Goal: Register for event/course

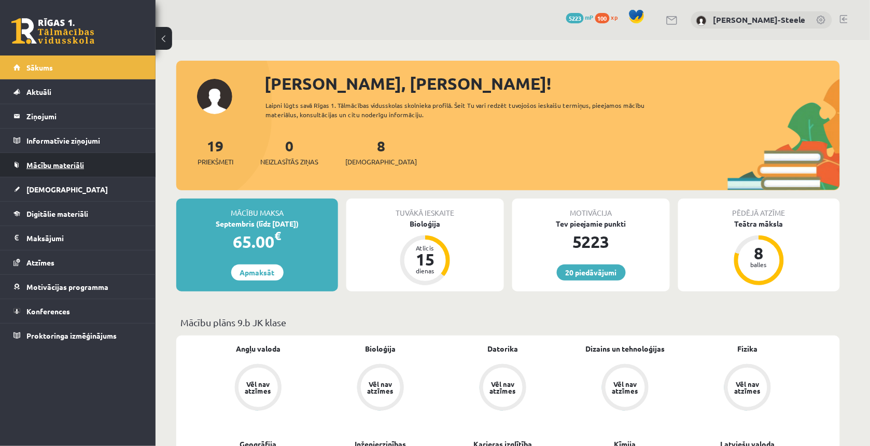
click at [78, 161] on span "Mācību materiāli" at bounding box center [55, 164] width 58 height 9
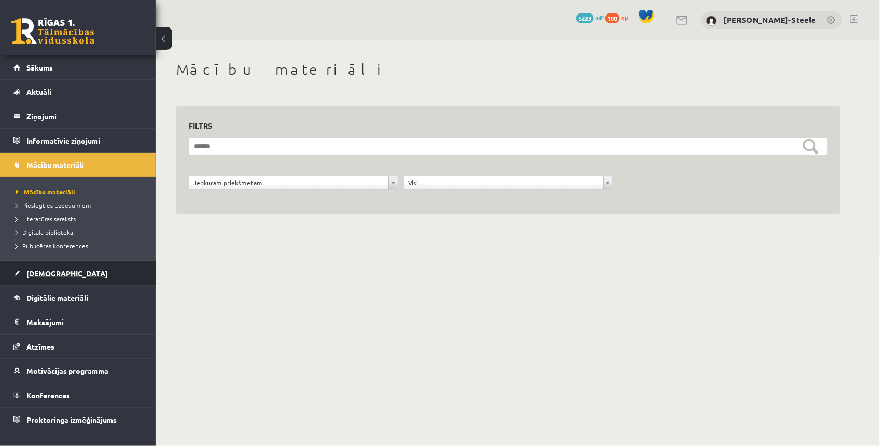
click at [77, 278] on link "[DEMOGRAPHIC_DATA]" at bounding box center [77, 273] width 129 height 24
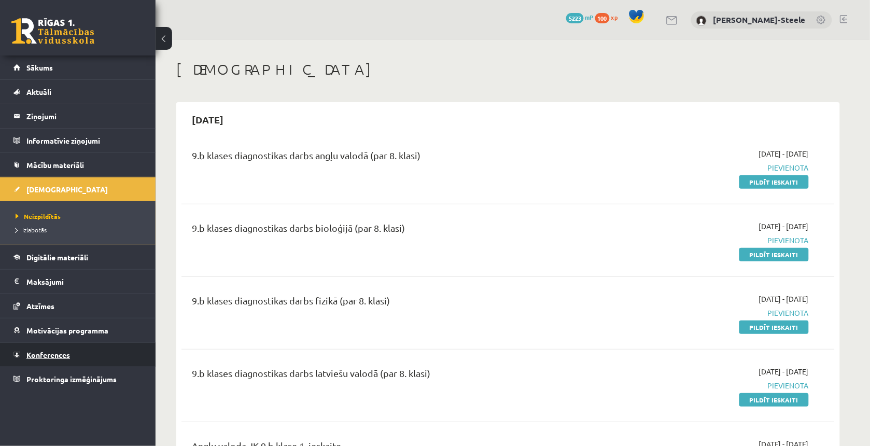
click at [105, 354] on link "Konferences" at bounding box center [77, 355] width 129 height 24
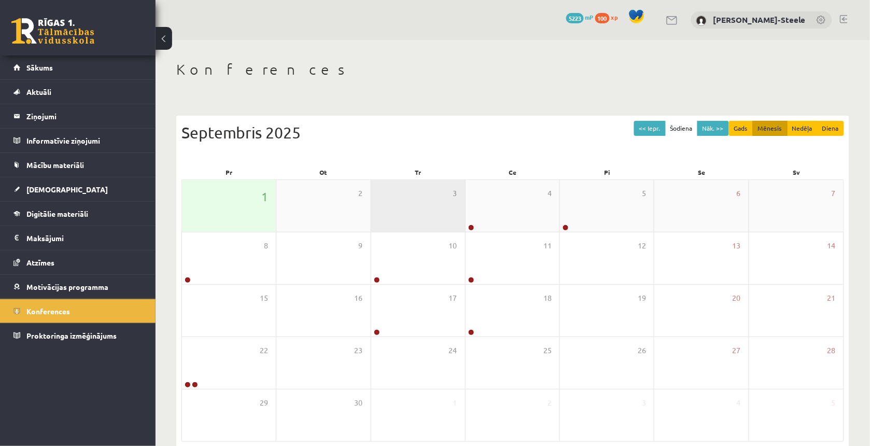
click at [433, 201] on div "3" at bounding box center [418, 206] width 94 height 52
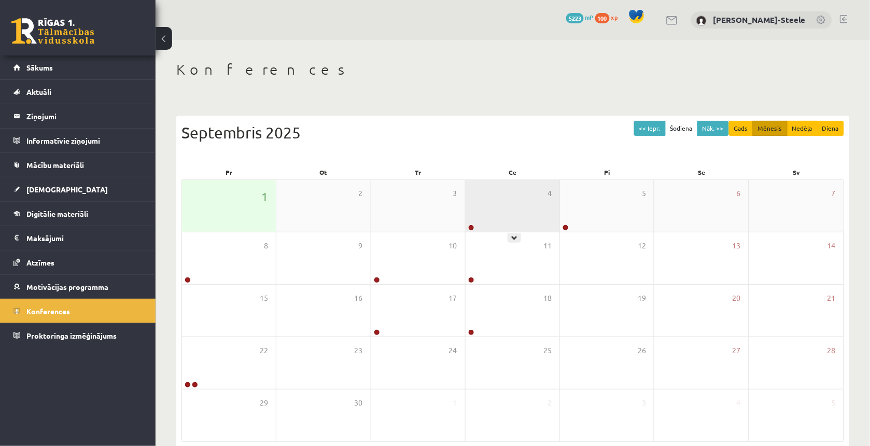
click at [529, 183] on div "4" at bounding box center [512, 206] width 94 height 52
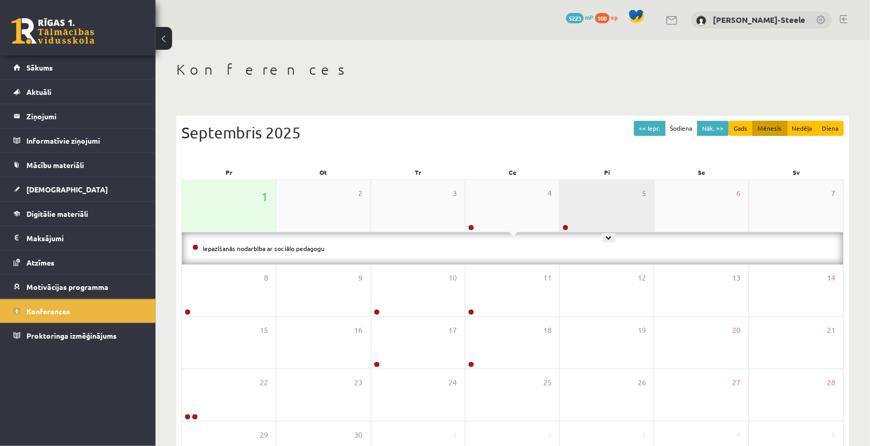
click at [592, 193] on div "5" at bounding box center [607, 206] width 94 height 52
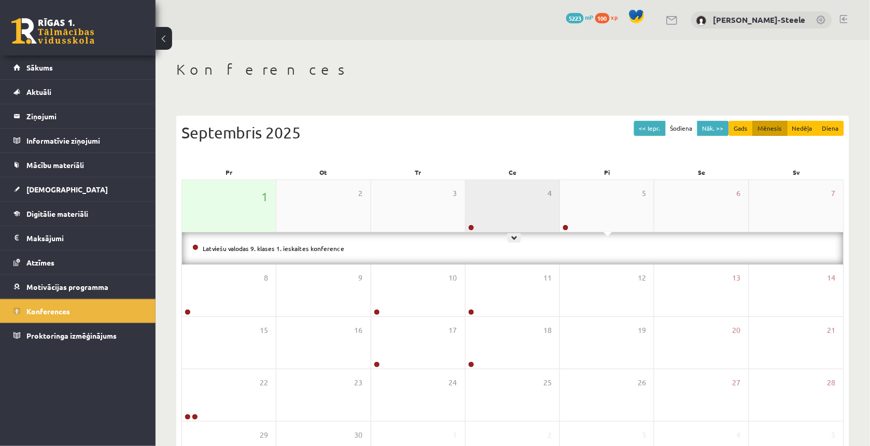
click at [498, 218] on div "4" at bounding box center [512, 206] width 94 height 52
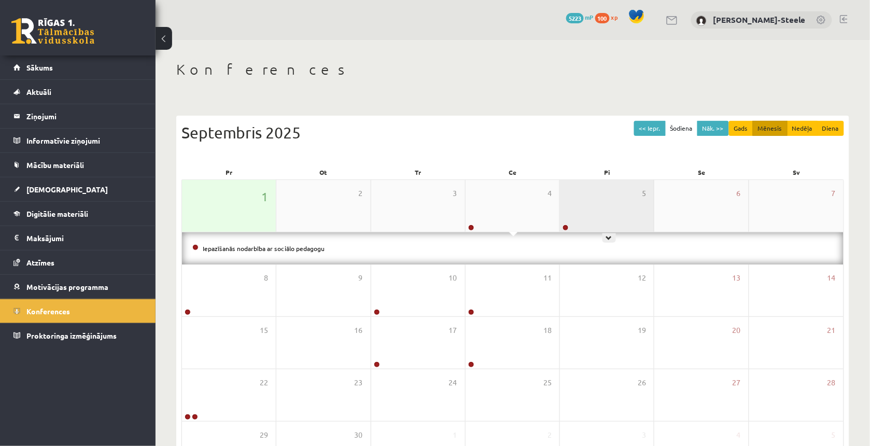
click at [576, 206] on div "5" at bounding box center [607, 206] width 94 height 52
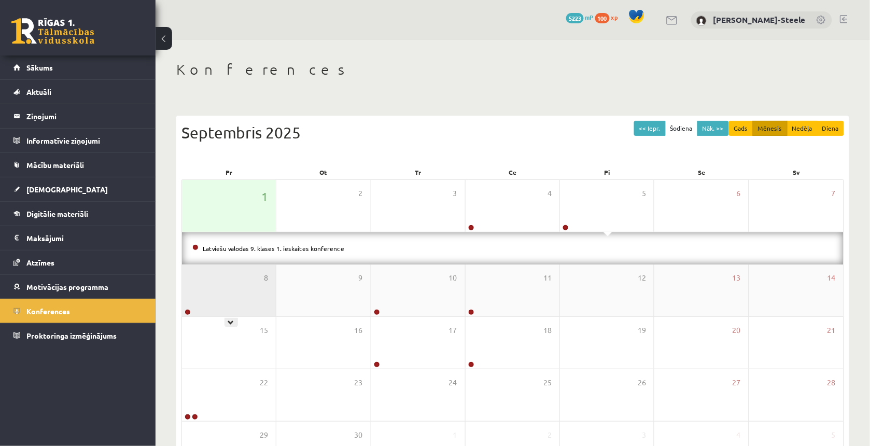
click at [252, 290] on div "8" at bounding box center [229, 290] width 94 height 52
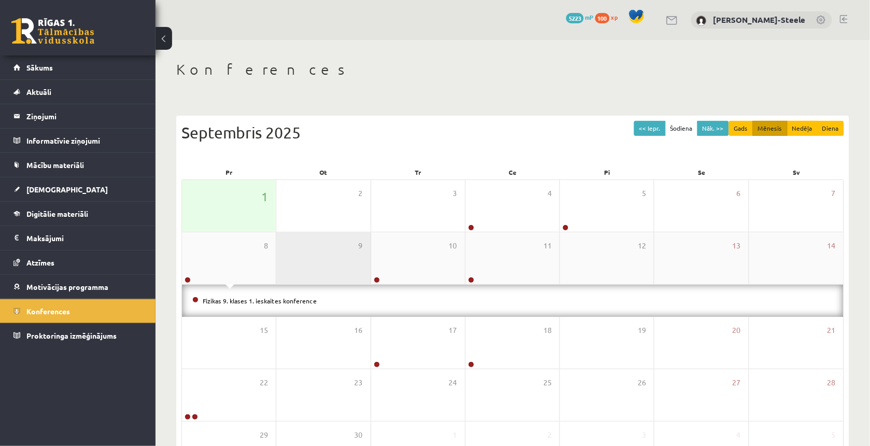
click at [337, 276] on div "9" at bounding box center [323, 258] width 94 height 52
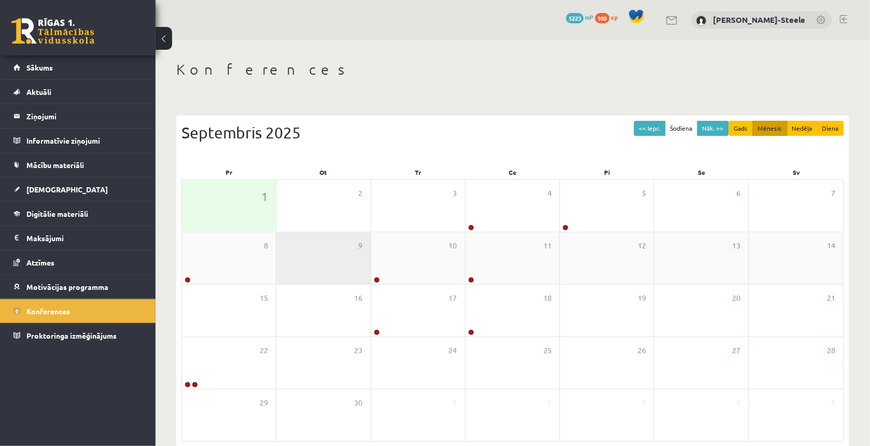
click at [324, 259] on div "9" at bounding box center [323, 258] width 94 height 52
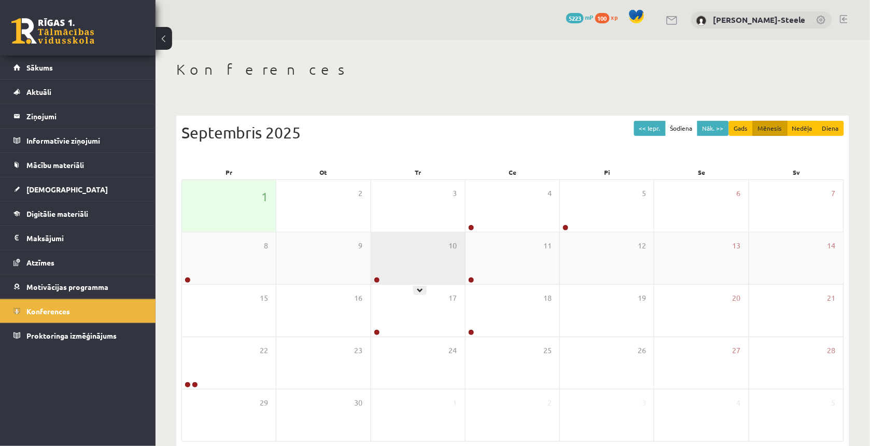
click at [407, 251] on div "10" at bounding box center [418, 258] width 94 height 52
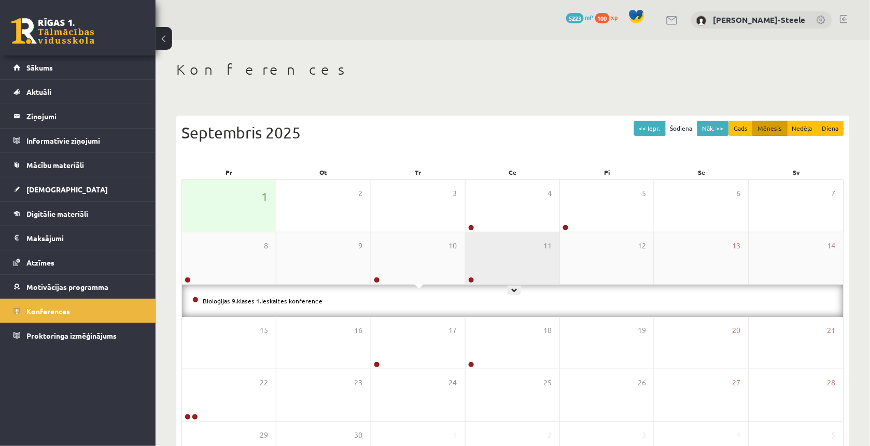
click at [500, 242] on div "11" at bounding box center [512, 258] width 94 height 52
click at [498, 243] on div "11" at bounding box center [512, 258] width 94 height 52
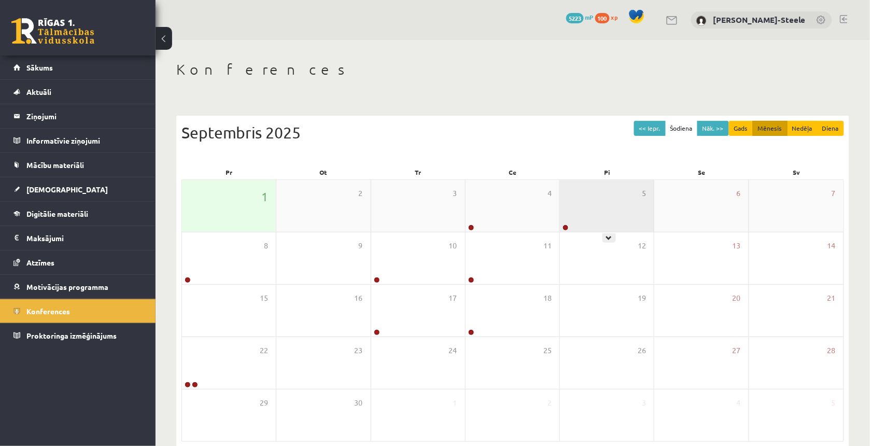
click at [561, 195] on div "5" at bounding box center [607, 206] width 94 height 52
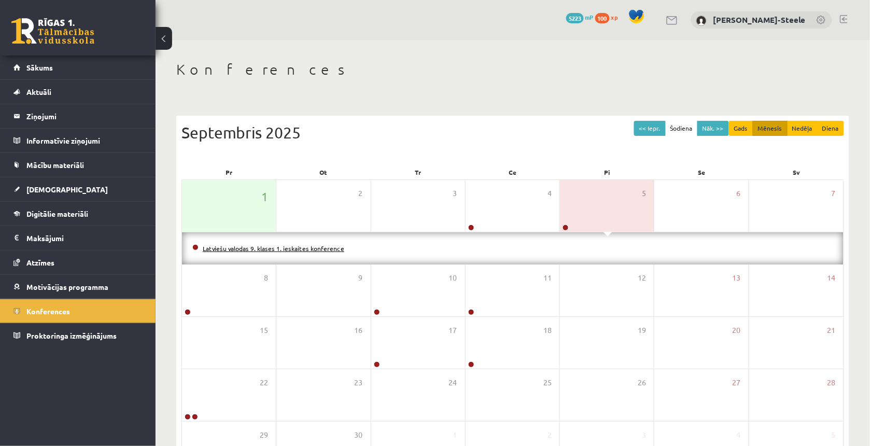
click at [317, 249] on link "Latviešu valodas 9. klases 1. ieskaites konference" at bounding box center [274, 248] width 142 height 8
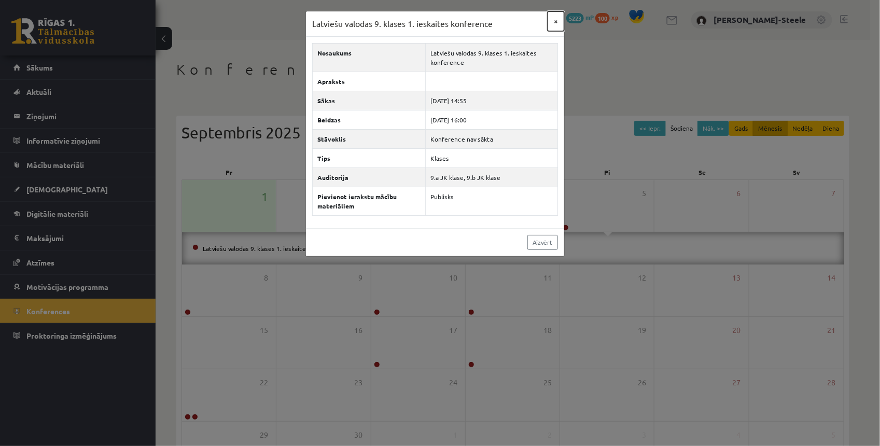
click at [553, 19] on button "×" at bounding box center [555, 21] width 17 height 20
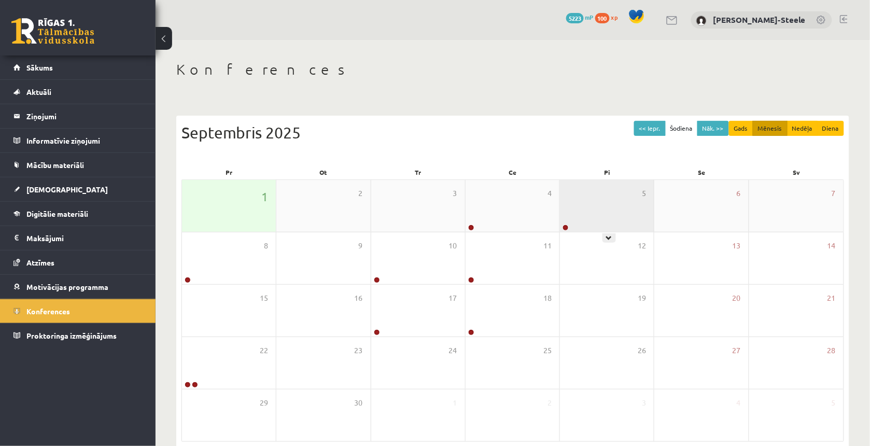
click at [576, 208] on div "5" at bounding box center [607, 206] width 94 height 52
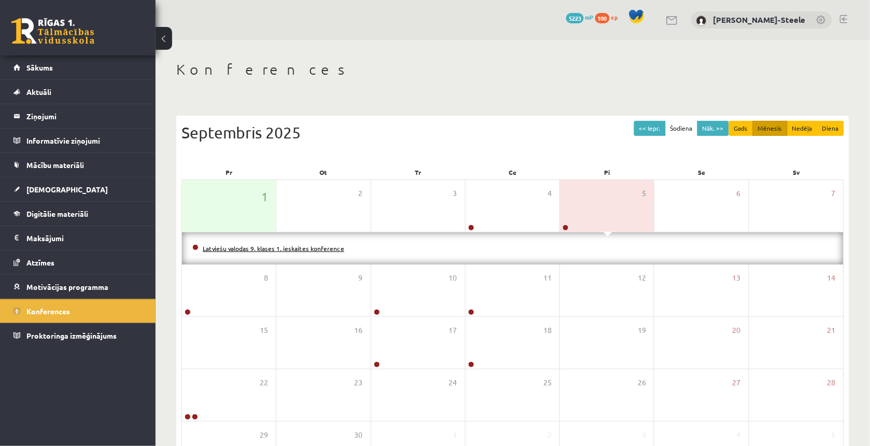
click at [307, 249] on link "Latviešu valodas 9. klases 1. ieskaites konference" at bounding box center [274, 248] width 142 height 8
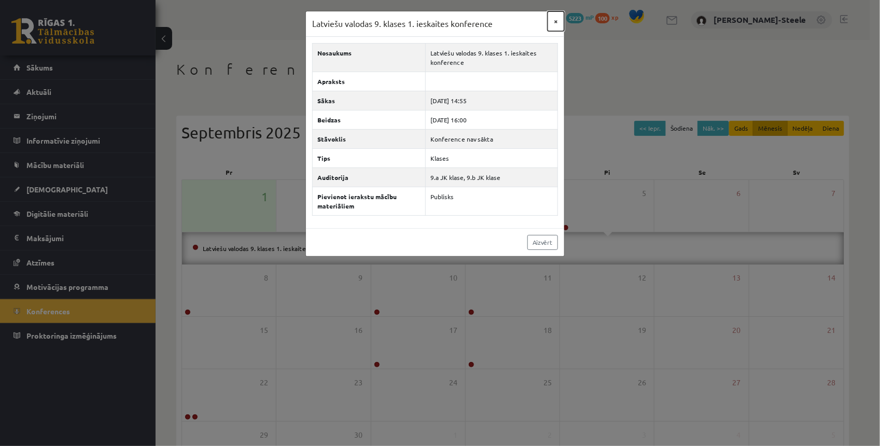
click at [548, 24] on button "×" at bounding box center [555, 21] width 17 height 20
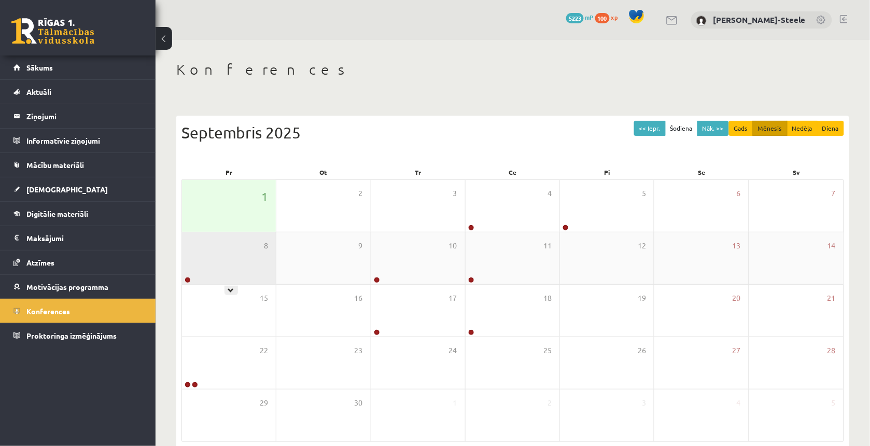
click at [231, 282] on div "8" at bounding box center [229, 258] width 94 height 52
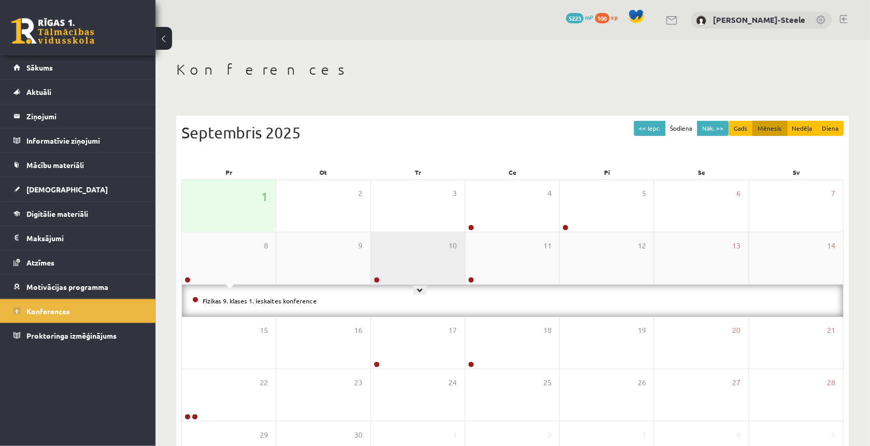
click at [411, 241] on div "10" at bounding box center [418, 258] width 94 height 52
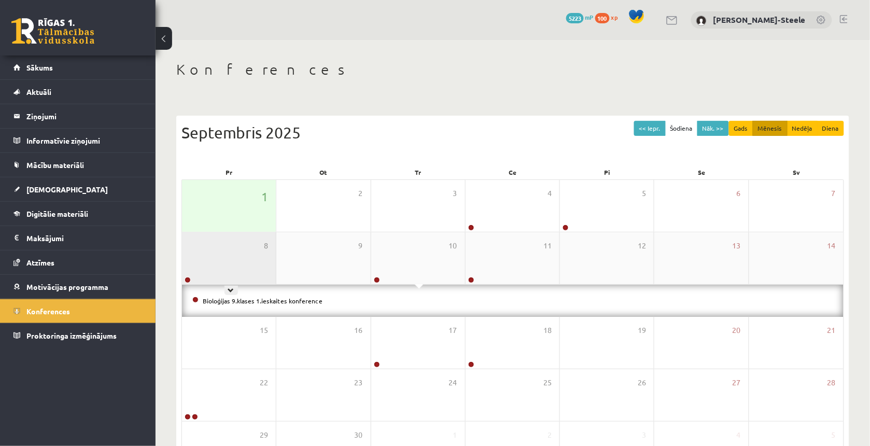
click at [249, 266] on div "8" at bounding box center [229, 258] width 94 height 52
click at [244, 296] on link "Fizikas 9. klases 1. ieskaites konference" at bounding box center [260, 300] width 114 height 8
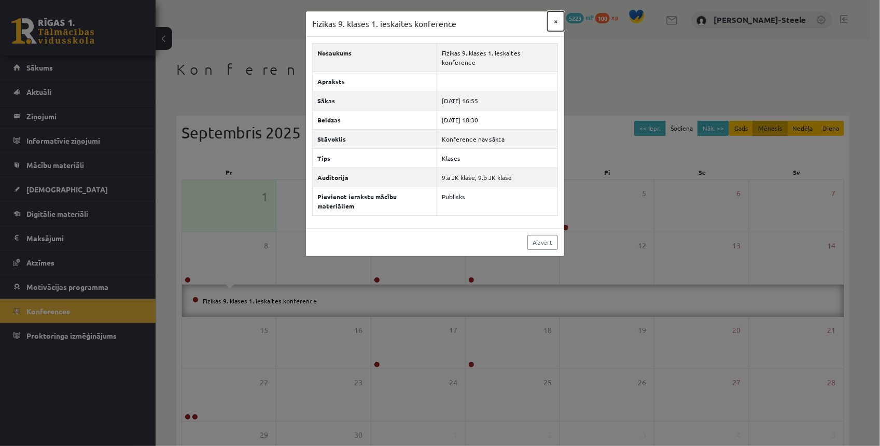
click at [560, 17] on button "×" at bounding box center [555, 21] width 17 height 20
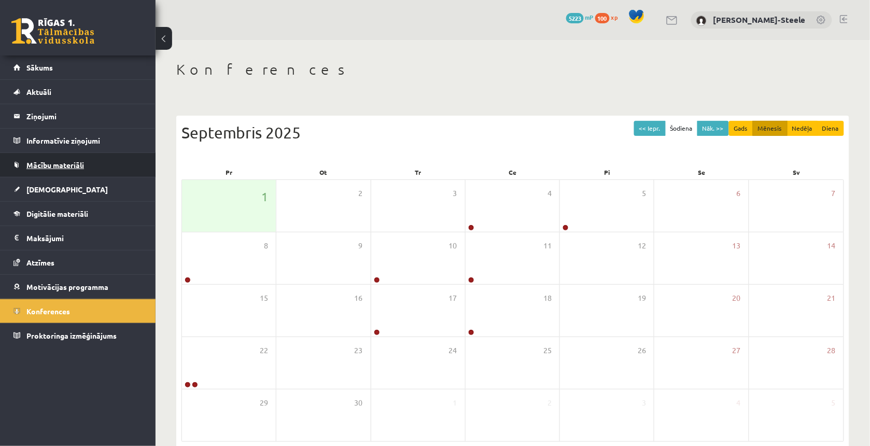
click at [105, 164] on link "Mācību materiāli" at bounding box center [77, 165] width 129 height 24
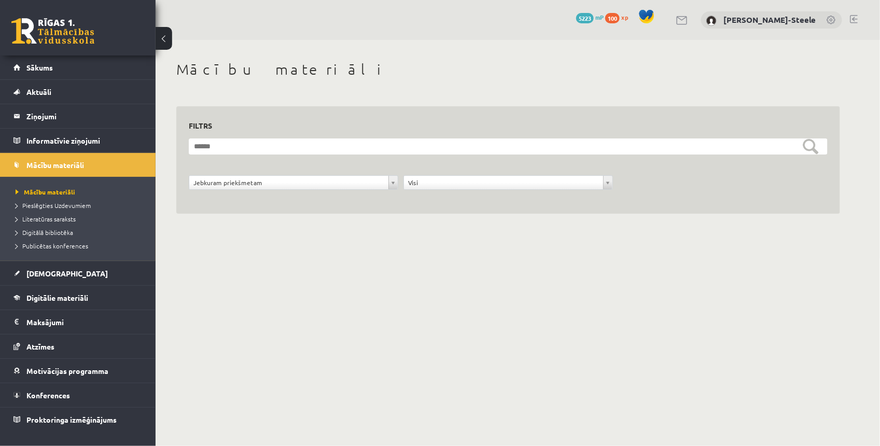
click at [576, 19] on span "5223" at bounding box center [585, 18] width 18 height 10
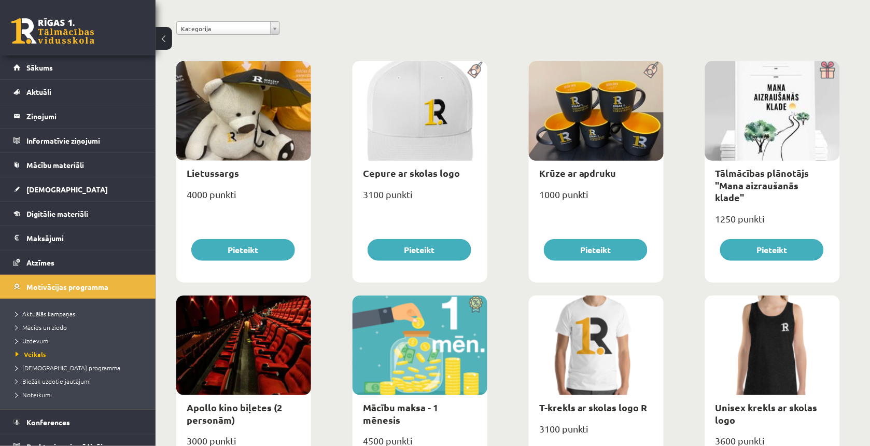
scroll to position [304, 0]
